Goal: Navigation & Orientation: Find specific page/section

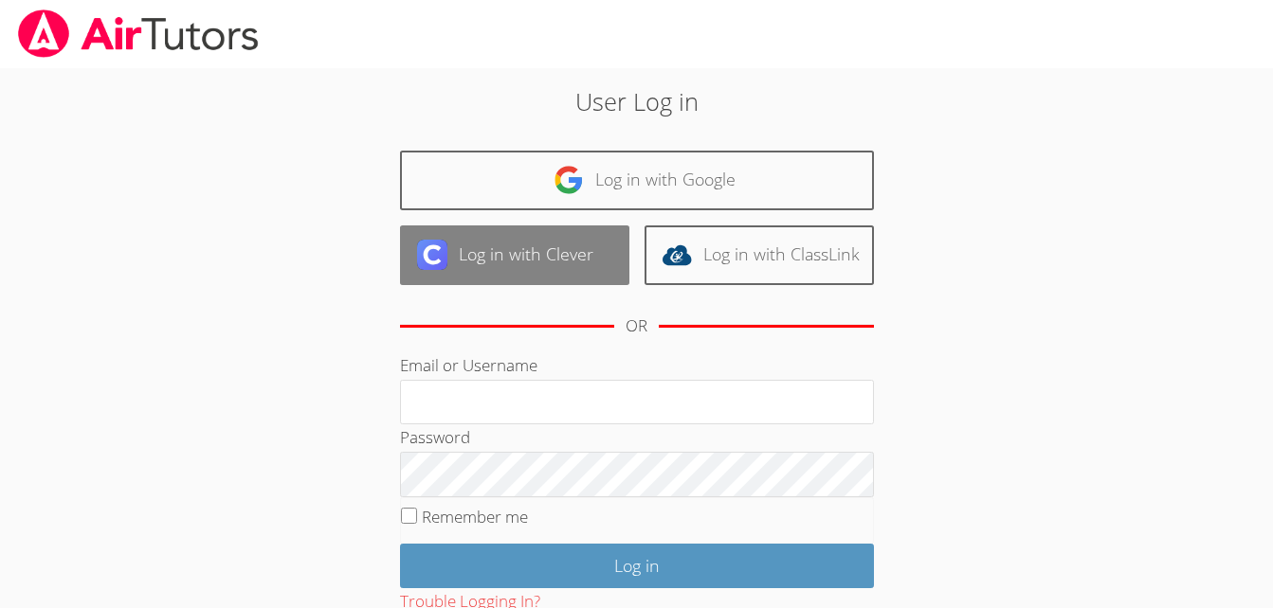
click at [567, 270] on link "Log in with Clever" at bounding box center [514, 256] width 229 height 60
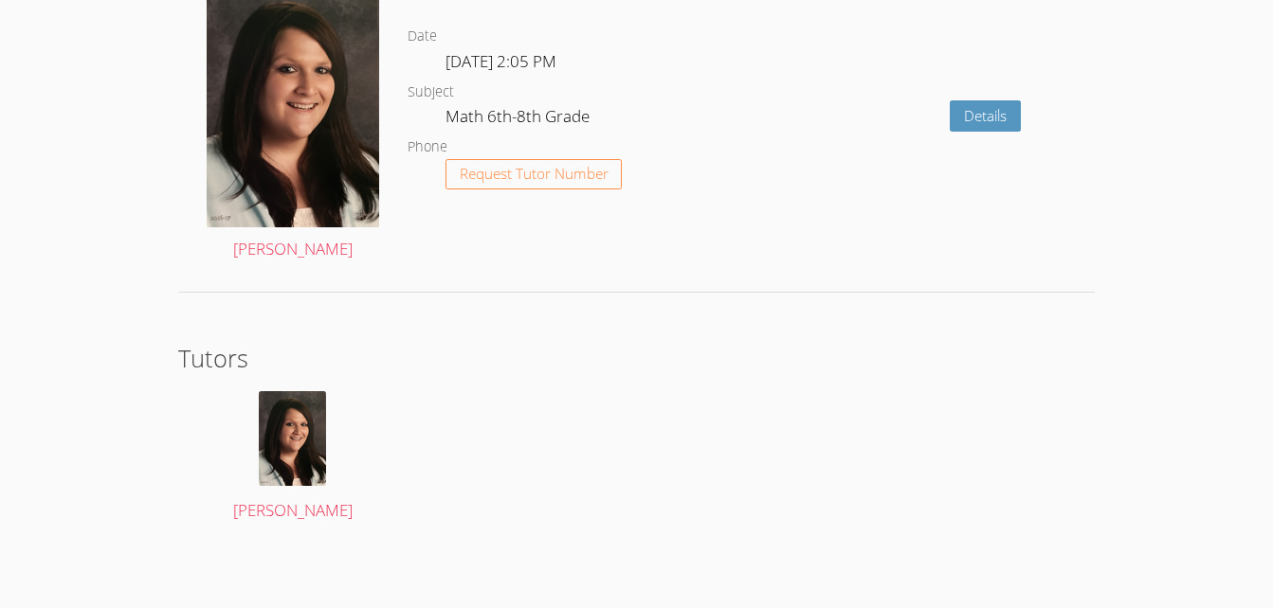
scroll to position [3237, 0]
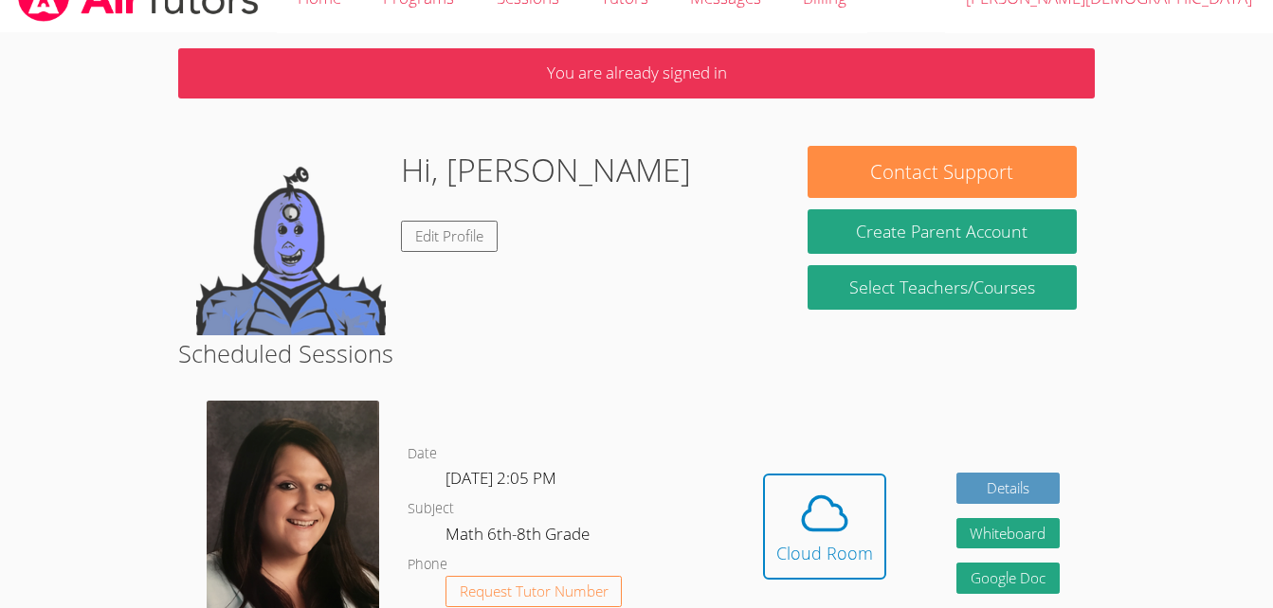
scroll to position [53, 0]
